Goal: Task Accomplishment & Management: Manage account settings

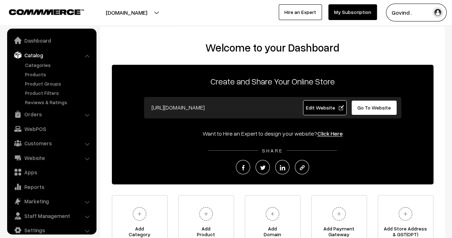
click at [39, 70] on ul "Categories" at bounding box center [52, 83] width 86 height 45
click at [39, 71] on link "Products" at bounding box center [58, 74] width 71 height 8
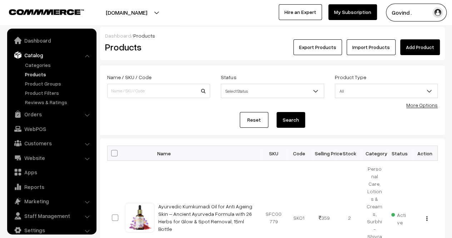
scroll to position [9, 0]
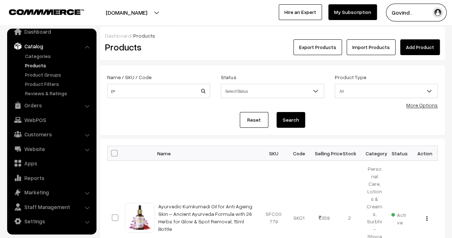
type input "p"
click at [36, 104] on link "Orders" at bounding box center [51, 105] width 85 height 13
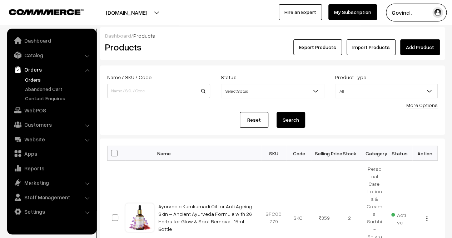
click at [37, 80] on link "Orders" at bounding box center [58, 80] width 71 height 8
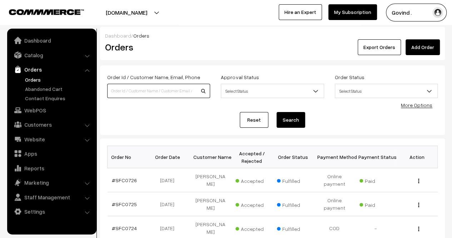
click at [130, 86] on input at bounding box center [158, 91] width 103 height 14
type input "prince"
click at [277, 112] on button "Search" at bounding box center [291, 120] width 29 height 16
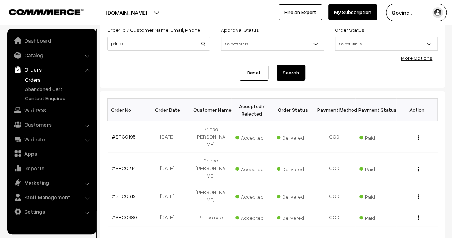
scroll to position [22, 0]
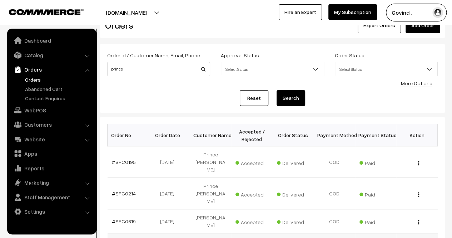
click at [381, 233] on link "View" at bounding box center [386, 241] width 61 height 16
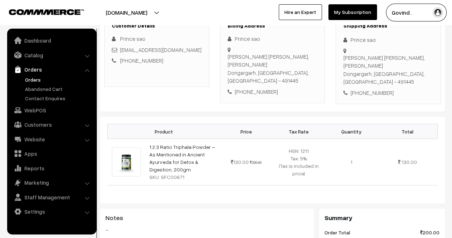
scroll to position [109, 0]
